Goal: Information Seeking & Learning: Find contact information

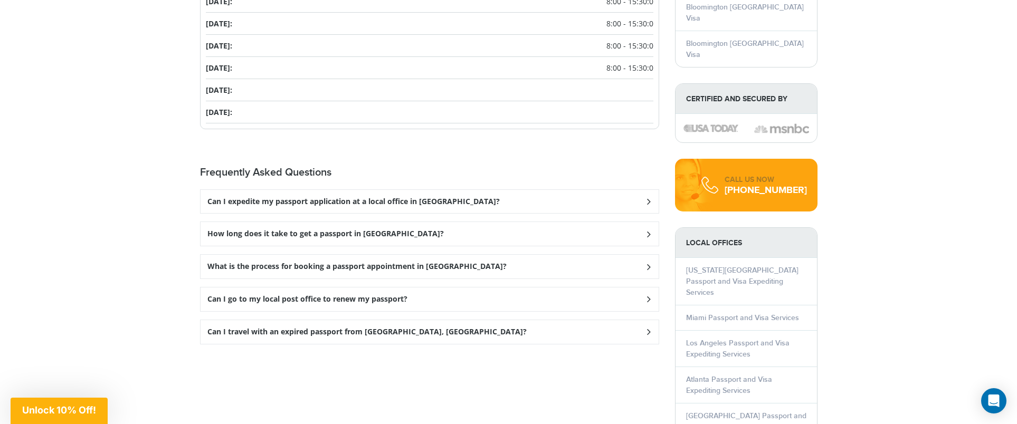
scroll to position [1226, 0]
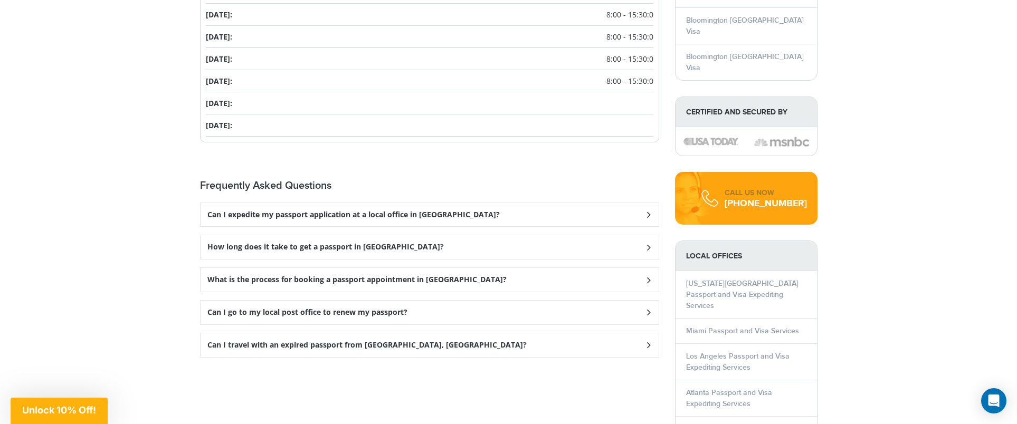
click at [651, 216] on icon at bounding box center [648, 214] width 11 height 7
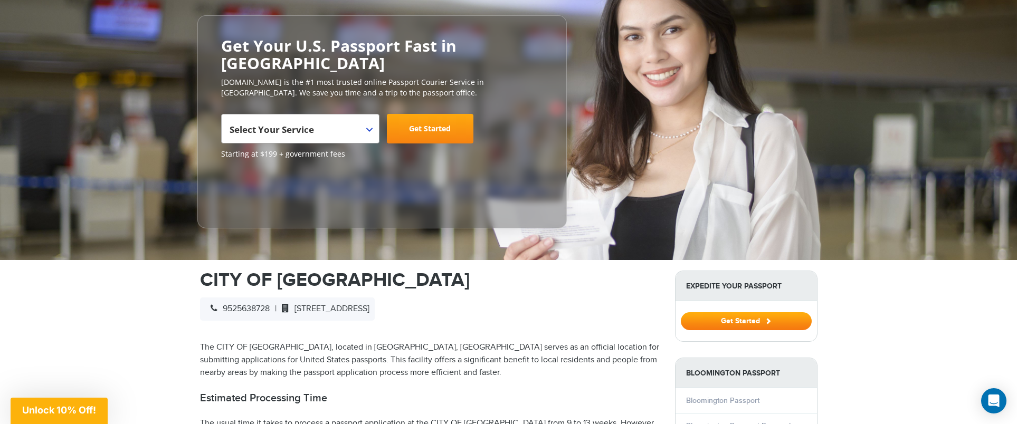
scroll to position [0, 0]
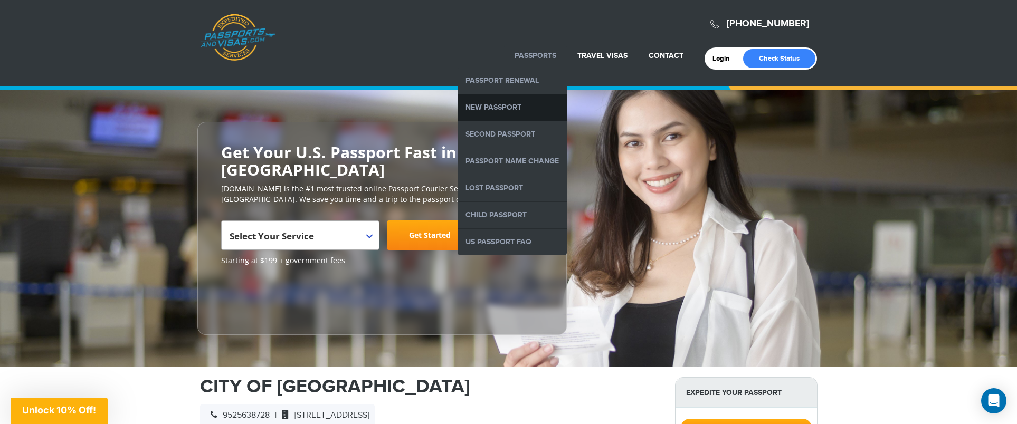
click at [508, 107] on link "New Passport" at bounding box center [512, 107] width 109 height 26
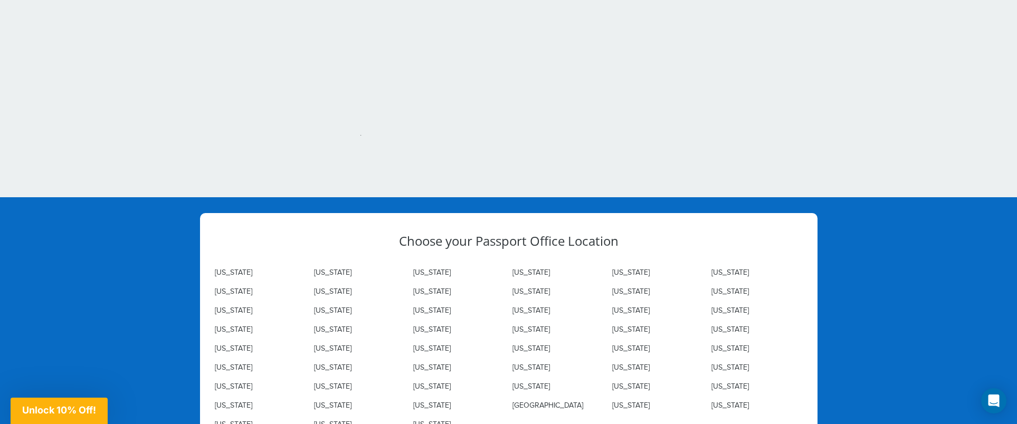
scroll to position [2893, 0]
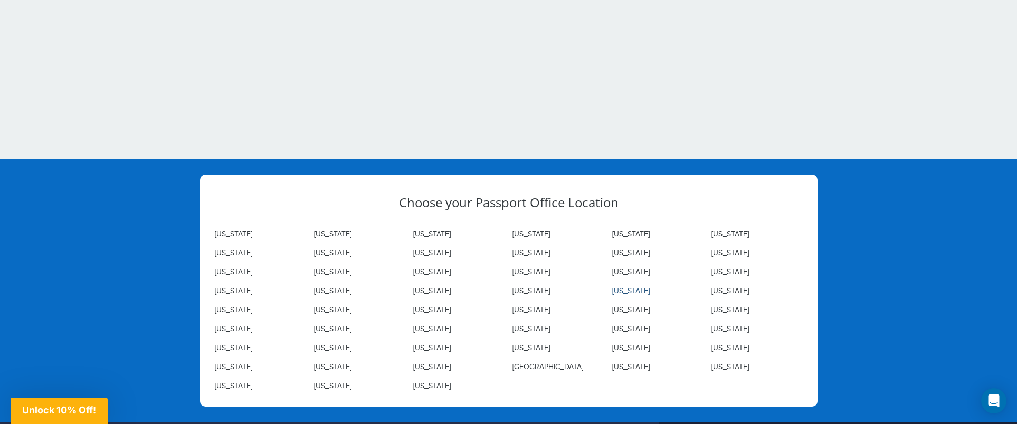
click at [637, 290] on link "Minnesota" at bounding box center [630, 291] width 37 height 8
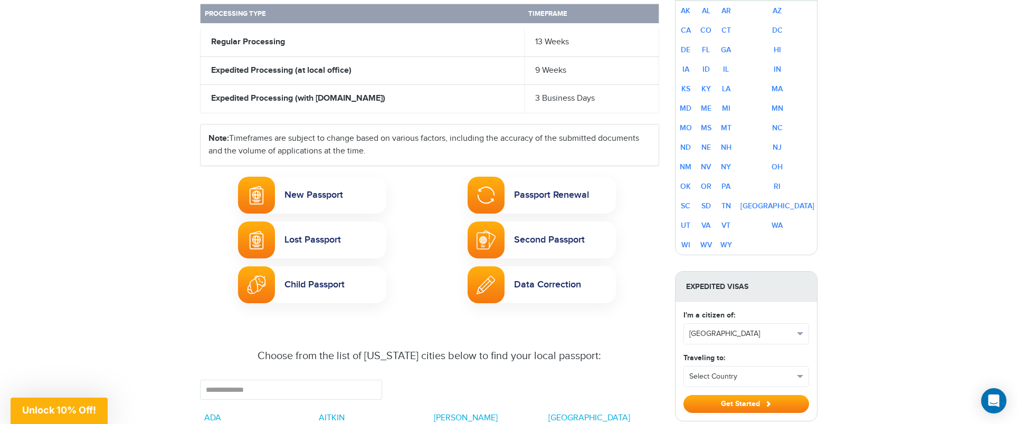
scroll to position [579, 0]
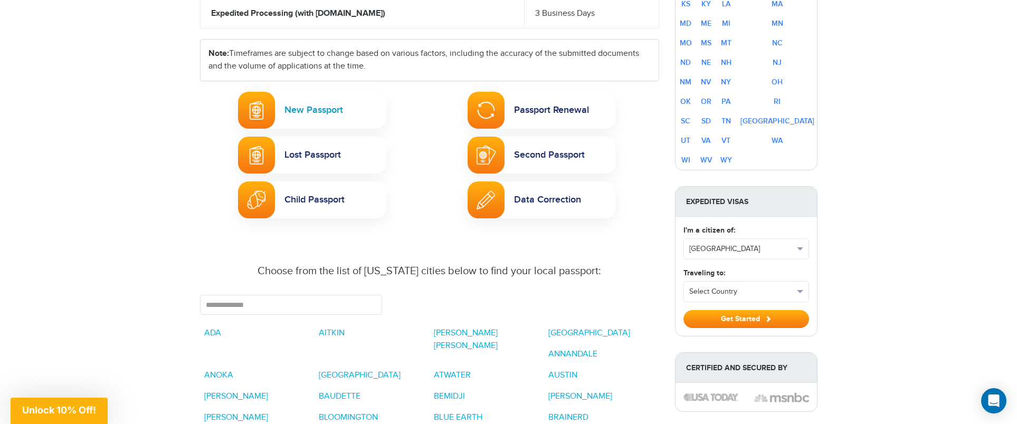
click at [296, 93] on link "New Passport" at bounding box center [312, 110] width 148 height 37
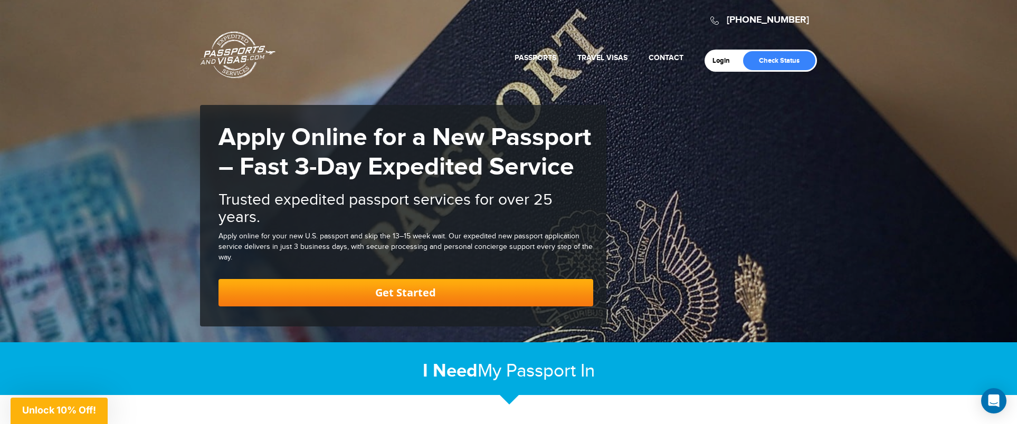
scroll to position [4, 0]
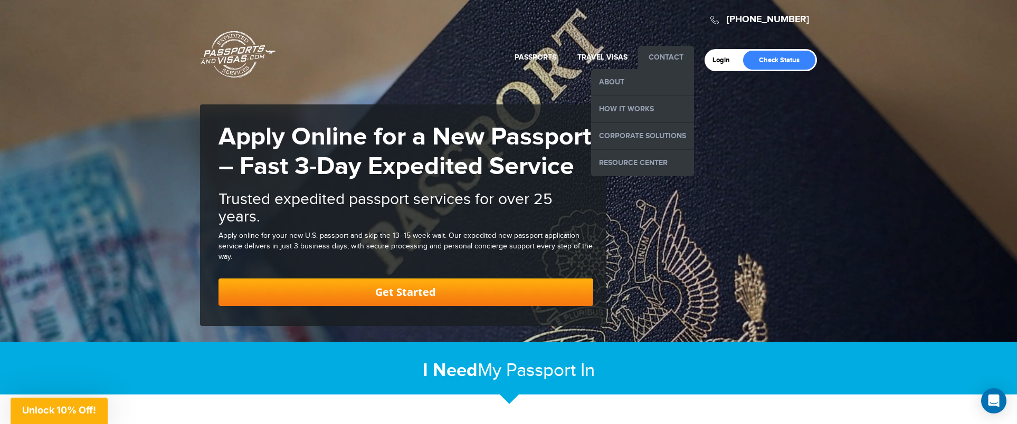
click at [658, 56] on link "Contact" at bounding box center [666, 57] width 35 height 9
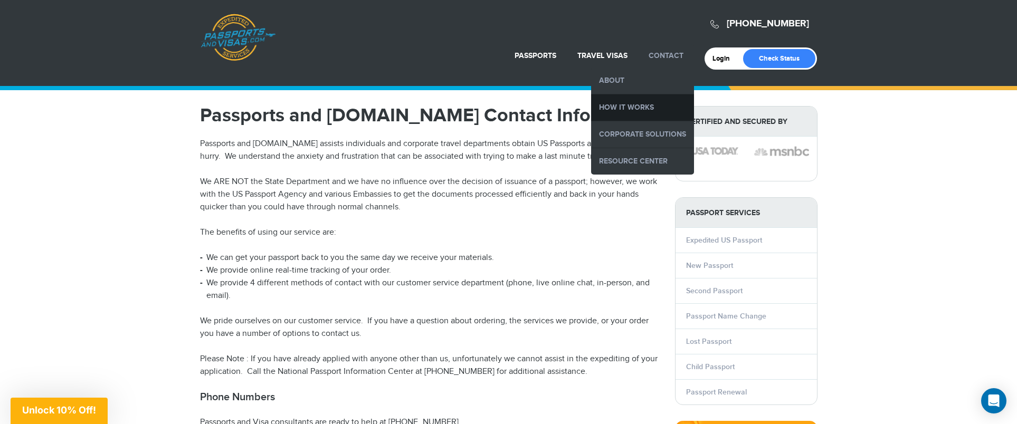
click at [635, 107] on link "How it Works" at bounding box center [642, 107] width 103 height 26
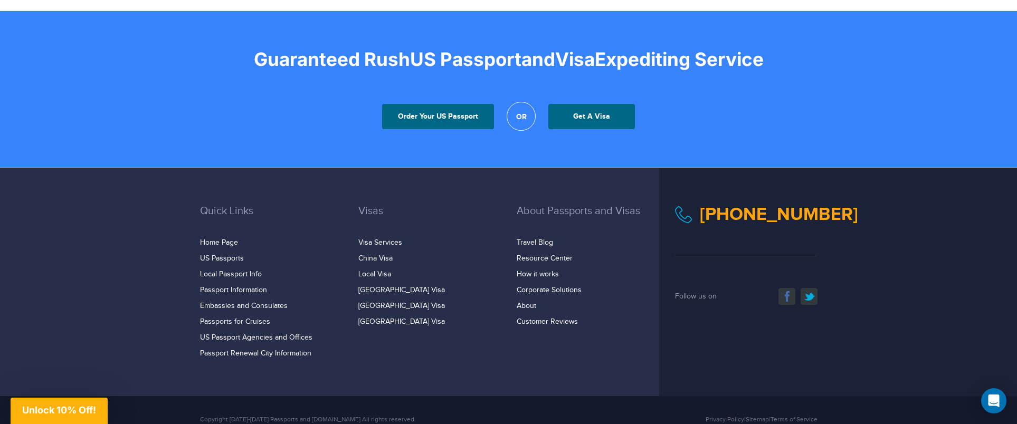
scroll to position [2031, 0]
